Goal: Check status: Check status

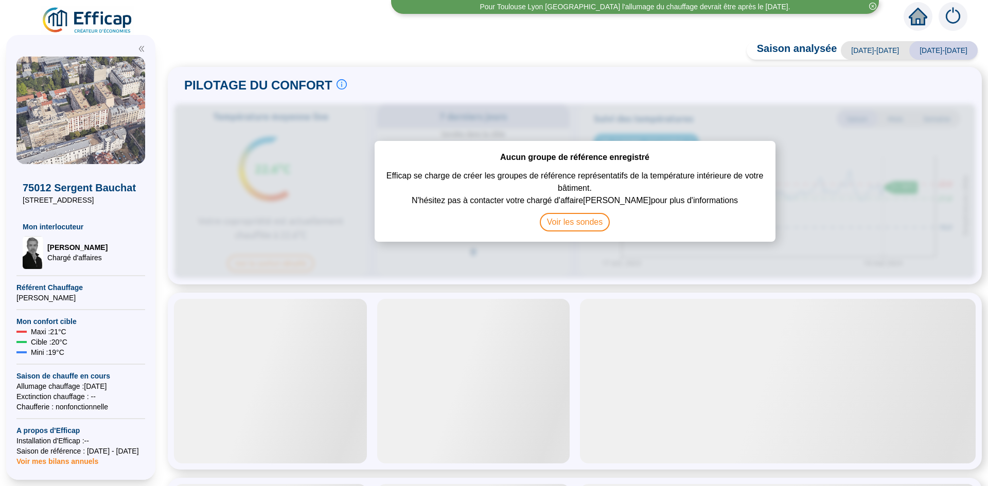
drag, startPoint x: 715, startPoint y: 52, endPoint x: 723, endPoint y: 60, distance: 12.0
click at [714, 52] on div "Saison analysée [DATE]-[DATE] [DATE]-[DATE] PILOTAGE DU CONFORT Le pilotage du …" at bounding box center [575, 266] width 826 height 440
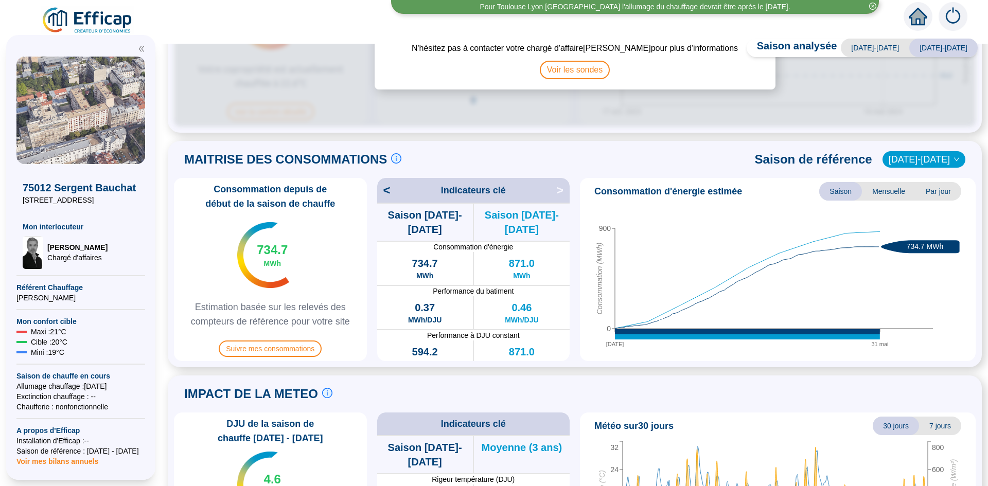
scroll to position [154, 0]
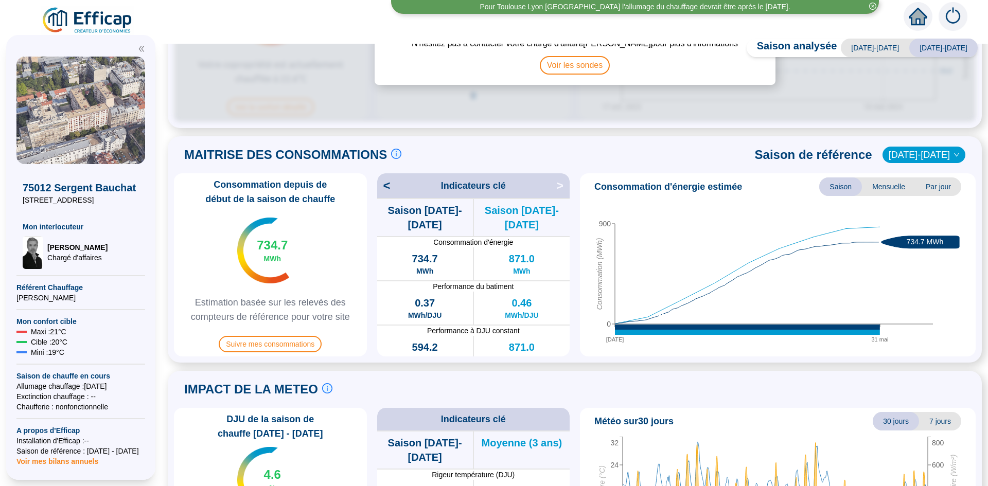
click at [929, 149] on span "[DATE]-[DATE]" at bounding box center [924, 154] width 70 height 15
click at [726, 150] on div "MAITRISE DES CONSOMMATIONS Les consommations d'énergie proviennent des fourniss…" at bounding box center [575, 155] width 802 height 25
click at [929, 152] on span "[DATE]-[DATE]" at bounding box center [924, 154] width 70 height 15
click at [934, 171] on div "[DATE]-[DATE]" at bounding box center [924, 172] width 49 height 11
click at [928, 150] on span "[DATE]-[DATE]" at bounding box center [924, 154] width 70 height 15
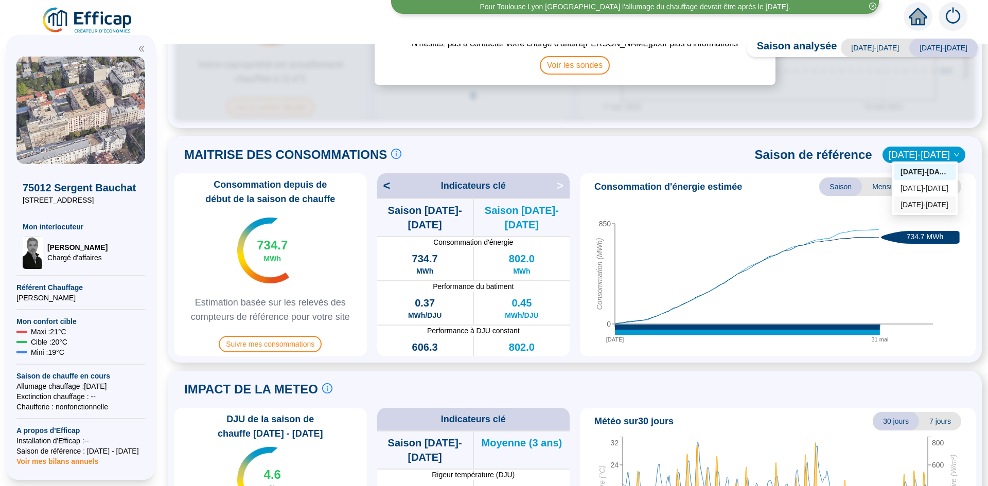
click at [924, 200] on div "[DATE]-[DATE]" at bounding box center [924, 205] width 49 height 11
click at [917, 151] on span "[DATE]-[DATE]" at bounding box center [924, 154] width 70 height 15
click at [923, 184] on div "[DATE]-[DATE]" at bounding box center [924, 188] width 49 height 11
click at [908, 149] on span "[DATE]-[DATE]" at bounding box center [924, 154] width 70 height 15
click at [916, 169] on div "[DATE]-[DATE]" at bounding box center [924, 172] width 49 height 11
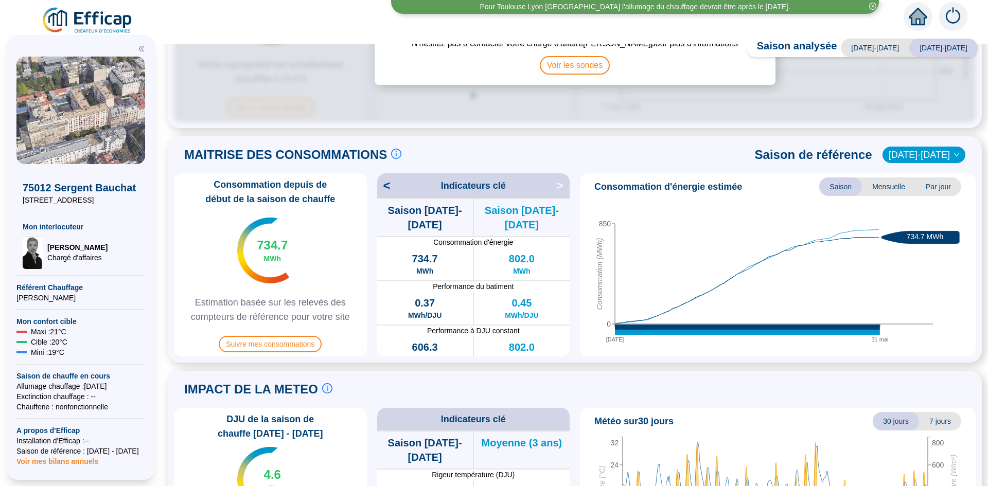
click at [929, 153] on span "[DATE]-[DATE]" at bounding box center [924, 154] width 70 height 15
click at [926, 202] on div "[DATE]-[DATE]" at bounding box center [924, 205] width 49 height 11
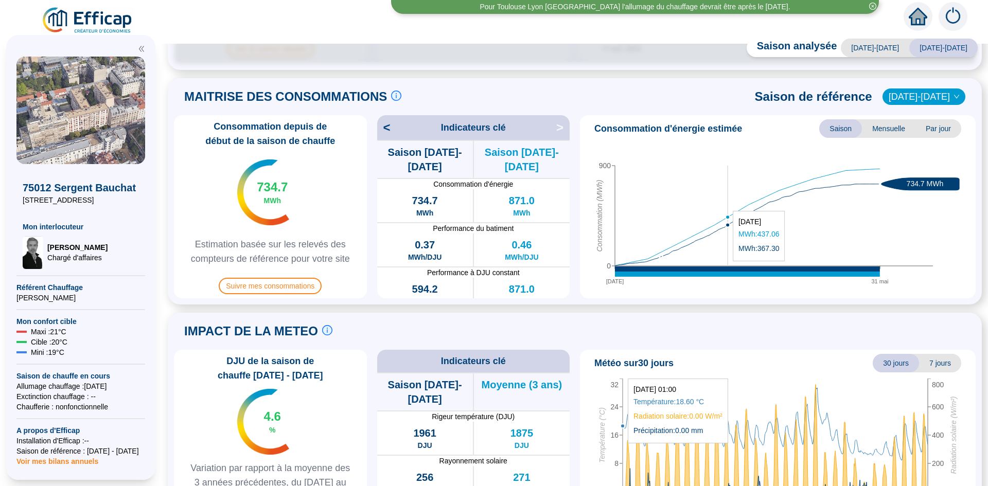
scroll to position [266, 0]
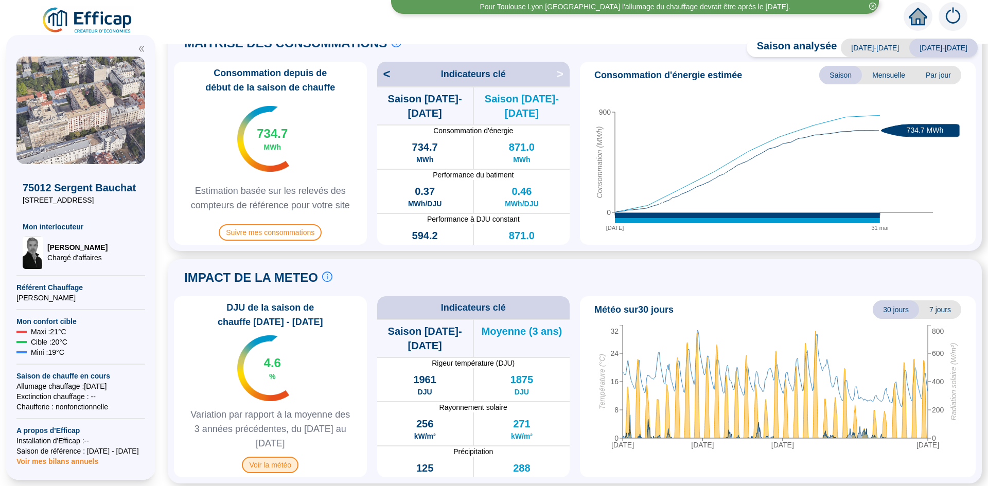
drag, startPoint x: 282, startPoint y: 460, endPoint x: 265, endPoint y: 466, distance: 17.4
click at [265, 466] on span "Voir la météo" at bounding box center [270, 465] width 57 height 16
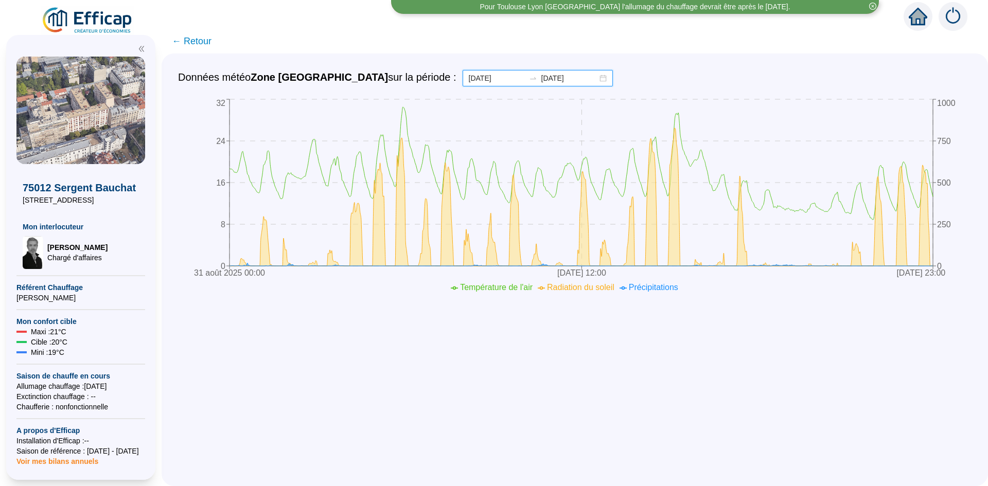
click at [469, 79] on input "[DATE]" at bounding box center [497, 78] width 56 height 11
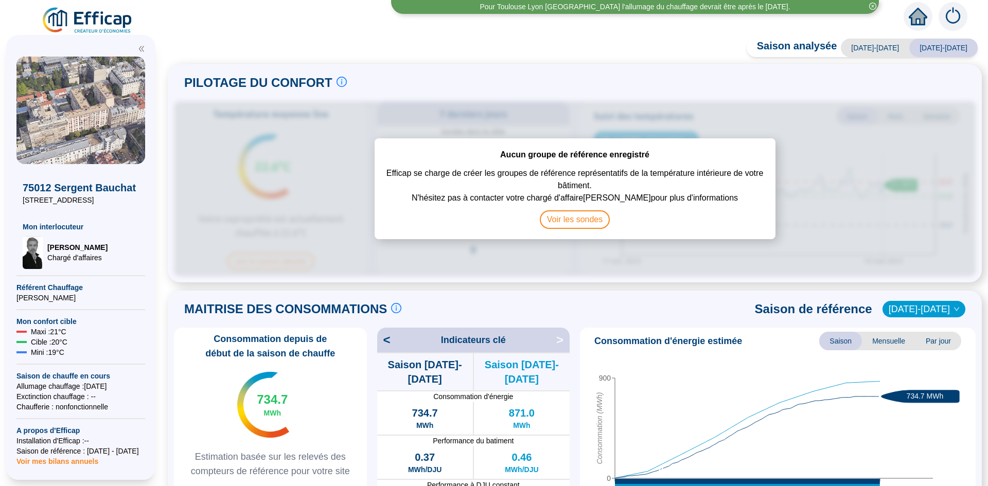
click at [914, 19] on icon "home" at bounding box center [918, 16] width 19 height 14
click at [951, 16] on img at bounding box center [952, 16] width 29 height 29
